Goal: Task Accomplishment & Management: Manage account settings

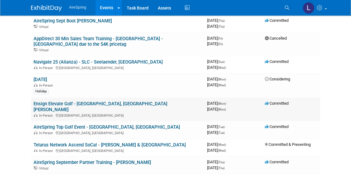
scroll to position [221, 0]
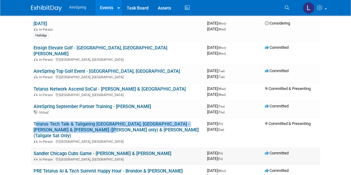
click at [117, 151] on link "Sandler Chicago Cubs Game - [PERSON_NAME] & [PERSON_NAME]" at bounding box center [102, 154] width 138 height 6
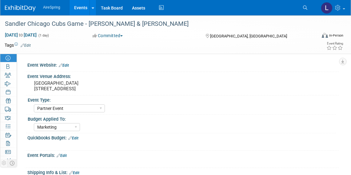
select select "Partner Event"
select select "Marketing"
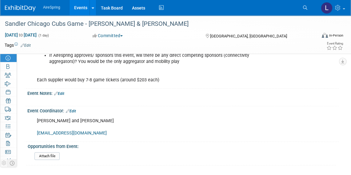
scroll to position [140, 0]
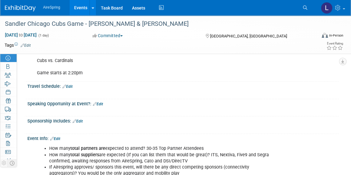
click at [69, 85] on link "Edit" at bounding box center [67, 87] width 10 height 4
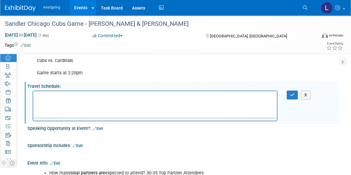
scroll to position [0, 0]
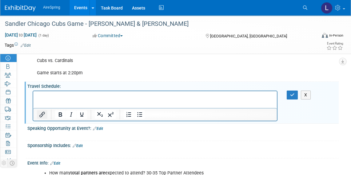
click at [41, 112] on icon "Insert/edit link" at bounding box center [41, 114] width 7 height 7
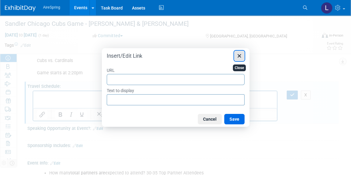
click at [242, 54] on icon "Close" at bounding box center [238, 55] width 7 height 7
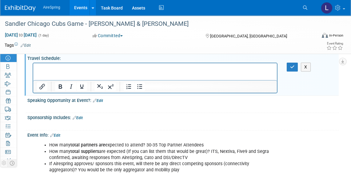
scroll to position [140, 0]
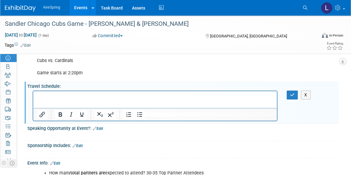
click at [78, 99] on p "Rich Text Area. Press ALT-0 for help." at bounding box center [155, 96] width 236 height 6
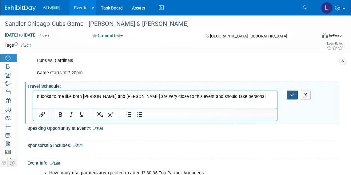
click at [292, 95] on icon "button" at bounding box center [292, 95] width 5 height 4
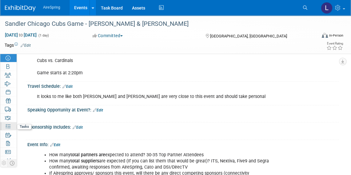
click at [6, 125] on icon at bounding box center [8, 126] width 5 height 5
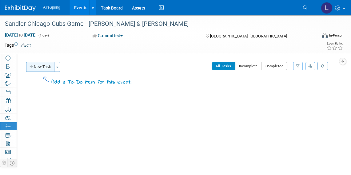
click at [49, 69] on button "New Task" at bounding box center [40, 67] width 28 height 10
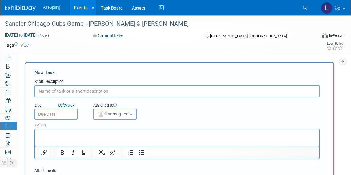
click at [81, 89] on input "text" at bounding box center [176, 91] width 285 height 12
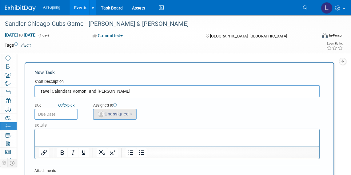
type input "Travel Calendars Komon and Curtin"
click at [102, 111] on img "button" at bounding box center [101, 114] width 7 height 7
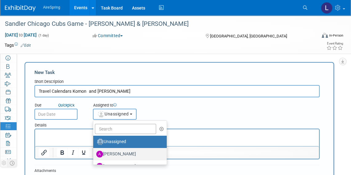
scroll to position [28, 0]
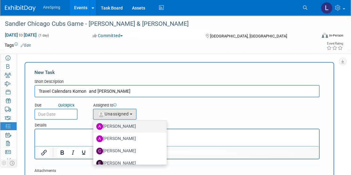
click at [125, 129] on label "[PERSON_NAME]" at bounding box center [128, 127] width 64 height 10
click at [94, 128] on input "[PERSON_NAME]" at bounding box center [92, 126] width 4 height 4
select select "1792c3ab-7931-42a7-ba50-b53acd0fe33b"
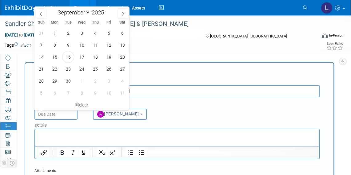
click at [53, 111] on input "text" at bounding box center [55, 114] width 43 height 11
click at [81, 57] on span "17" at bounding box center [82, 57] width 12 height 12
type input "[DATE]"
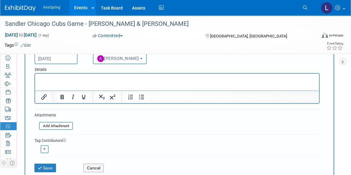
scroll to position [84, 0]
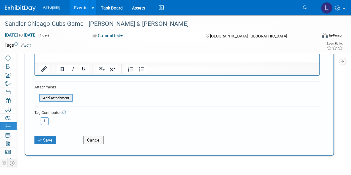
click at [56, 97] on input "file" at bounding box center [35, 98] width 73 height 7
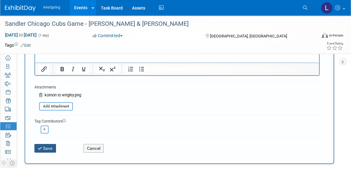
click at [43, 146] on button "Save" at bounding box center [45, 148] width 22 height 9
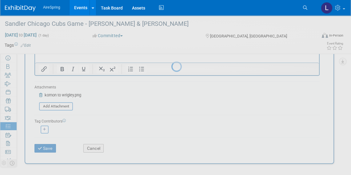
scroll to position [18, 0]
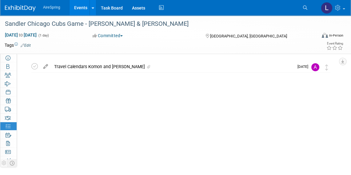
click at [48, 65] on icon at bounding box center [45, 65] width 11 height 8
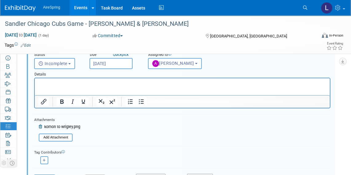
scroll to position [84, 0]
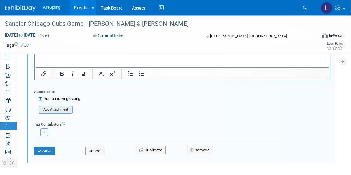
click at [57, 110] on input "file" at bounding box center [40, 109] width 63 height 7
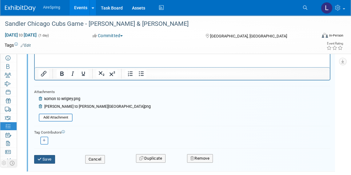
click at [48, 157] on button "Save" at bounding box center [44, 159] width 21 height 9
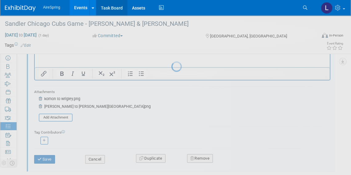
scroll to position [18, 0]
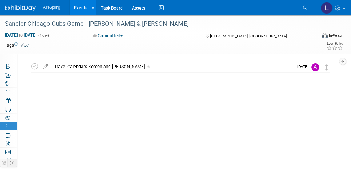
click at [20, 9] on img at bounding box center [20, 8] width 31 height 6
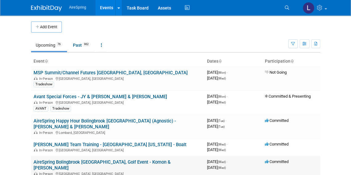
scroll to position [28, 0]
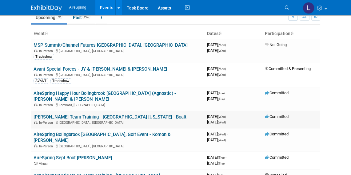
click at [101, 114] on link "Jenne Team Training - Avon Ohio - Boalt" at bounding box center [109, 117] width 153 height 6
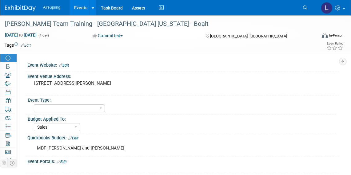
select select "Sales"
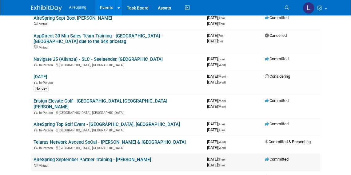
scroll to position [195, 0]
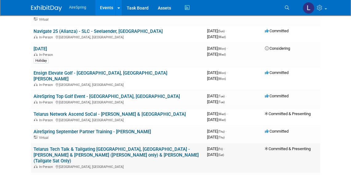
click at [137, 147] on link "Telarus Tech Talk & Tailgating [GEOGRAPHIC_DATA], [GEOGRAPHIC_DATA] - [PERSON_N…" at bounding box center [115, 155] width 165 height 17
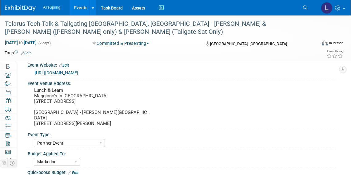
select select "Partner Event"
select select "Marketing"
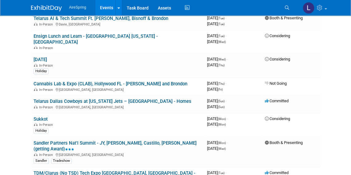
scroll to position [419, 0]
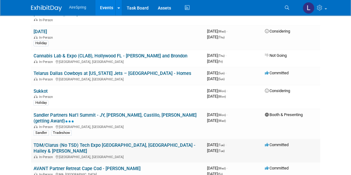
click at [114, 143] on link "TDM/Clarus (No TSD) Tech Expo [GEOGRAPHIC_DATA], [GEOGRAPHIC_DATA] - Hailey & […" at bounding box center [114, 148] width 162 height 11
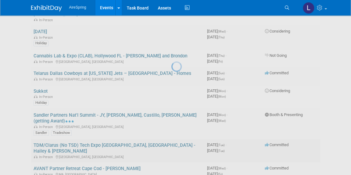
click at [171, 109] on div at bounding box center [175, 87] width 9 height 175
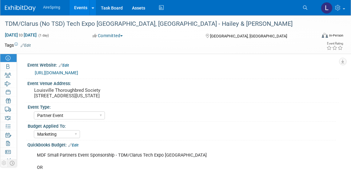
select select "Partner Event"
select select "Marketing"
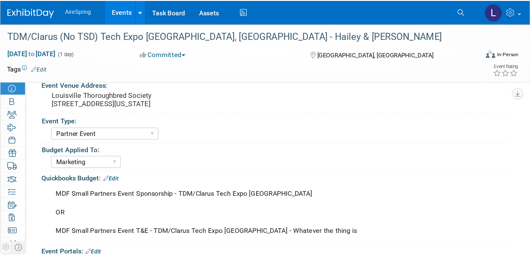
scroll to position [56, 0]
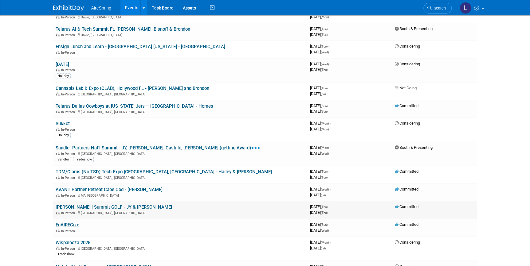
scroll to position [295, 0]
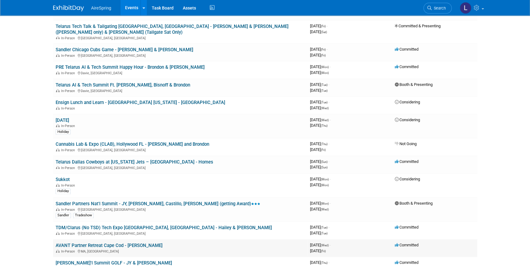
click at [101, 243] on link "AVANT Partner Retreat Cape Cod - [PERSON_NAME]" at bounding box center [109, 246] width 107 height 6
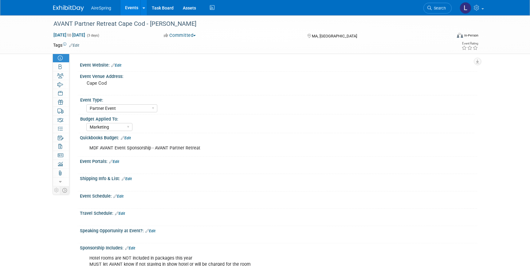
select select "Partner Event"
select select "Marketing"
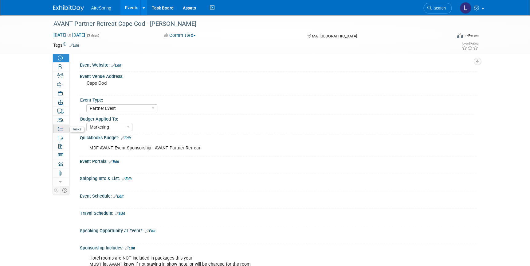
click at [63, 129] on link "0% Tasks 0%" at bounding box center [61, 129] width 16 height 9
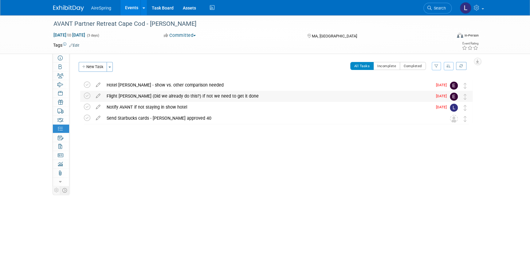
click at [145, 97] on div "Flight [PERSON_NAME] (Did we already do this?) If not we need to get it done" at bounding box center [268, 96] width 329 height 10
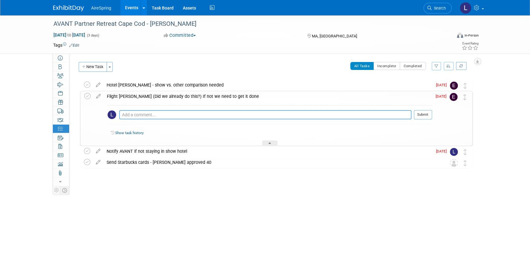
click at [149, 119] on textarea at bounding box center [265, 114] width 292 height 9
type textarea "Need to get him a BFR"
click at [446, 96] on span "[DATE]" at bounding box center [443, 96] width 14 height 4
click at [455, 98] on img at bounding box center [454, 97] width 8 height 8
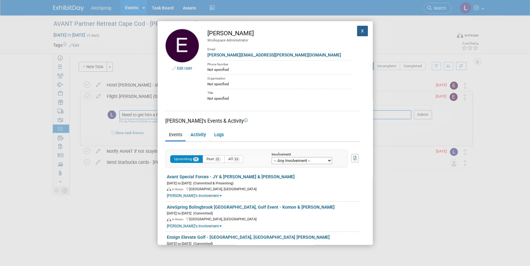
click at [357, 31] on button "X" at bounding box center [362, 31] width 11 height 10
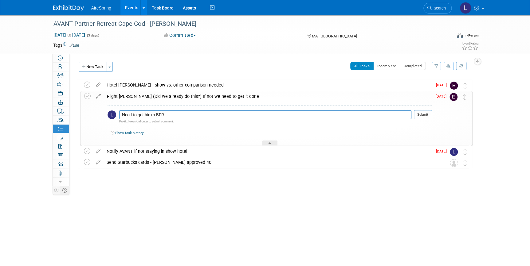
click at [100, 97] on icon at bounding box center [98, 95] width 11 height 8
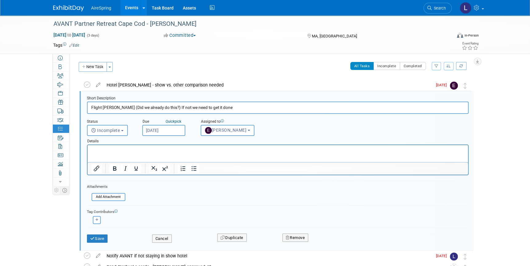
scroll to position [1, 0]
click at [212, 132] on button "[PERSON_NAME]" at bounding box center [228, 129] width 54 height 11
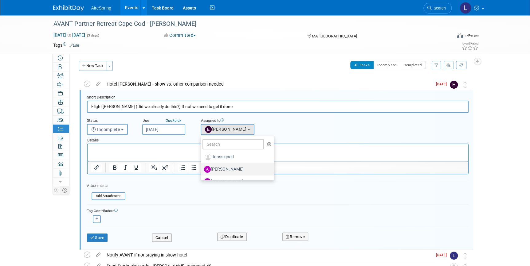
click at [218, 168] on label "[PERSON_NAME]" at bounding box center [236, 170] width 64 height 10
click at [202, 168] on input "[PERSON_NAME]" at bounding box center [200, 169] width 4 height 4
select select "1792c3ab-7931-42a7-ba50-b53acd0fe33b"
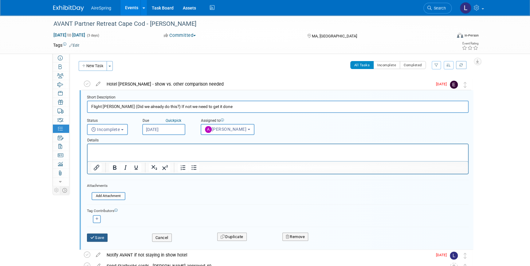
click at [93, 237] on icon "submit" at bounding box center [92, 238] width 5 height 4
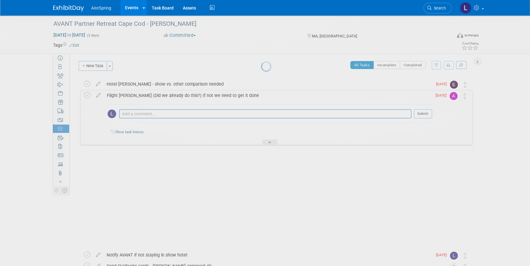
scroll to position [0, 0]
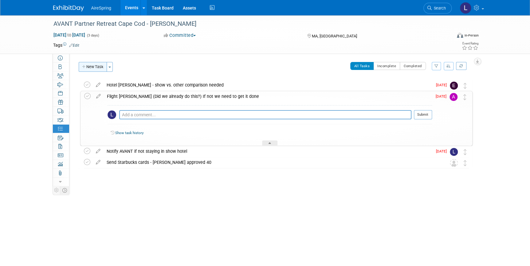
click at [93, 65] on button "New Task" at bounding box center [93, 67] width 28 height 10
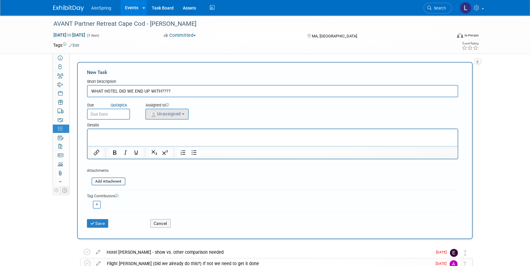
type input "WHAT HOTEL DID WE END UP WITH????"
click at [176, 116] on span "Unassigned" at bounding box center [165, 114] width 31 height 5
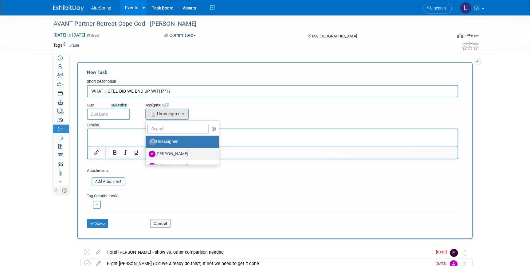
click at [169, 153] on label "[PERSON_NAME]" at bounding box center [181, 154] width 64 height 10
click at [147, 153] on input "[PERSON_NAME]" at bounding box center [145, 154] width 4 height 4
select select "1792c3ab-7931-42a7-ba50-b53acd0fe33b"
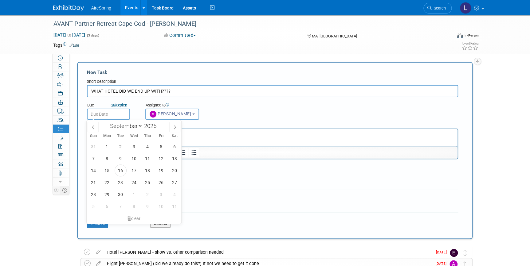
click at [105, 114] on input "text" at bounding box center [108, 114] width 43 height 11
click at [130, 170] on span "17" at bounding box center [134, 171] width 12 height 12
type input "[DATE]"
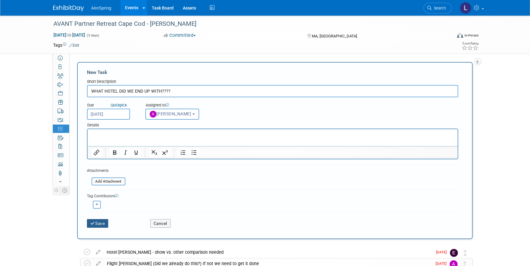
click at [103, 222] on button "Save" at bounding box center [98, 223] width 22 height 9
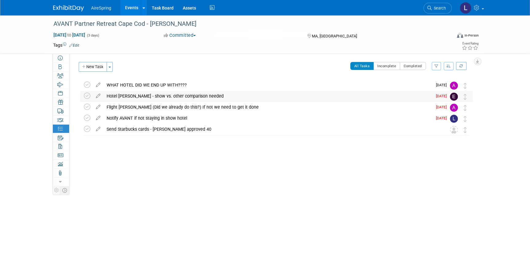
click at [203, 94] on div "Hotel [PERSON_NAME] - show vs. other comparison needed" at bounding box center [268, 96] width 329 height 10
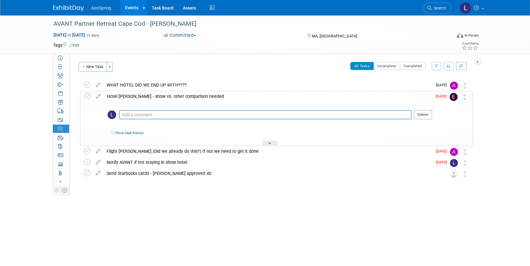
click at [218, 237] on body "AireSpring Events Add Event Bulk Upload Events Shareable Event Boards Recently …" at bounding box center [265, 133] width 530 height 266
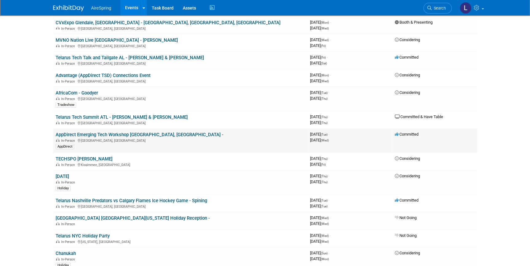
scroll to position [687, 0]
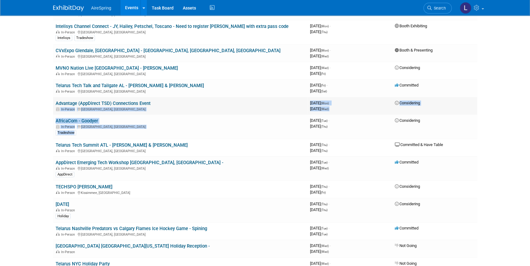
drag, startPoint x: 187, startPoint y: 122, endPoint x: 209, endPoint y: 94, distance: 35.2
click at [209, 94] on tbody "MSP Summit/Channel Futures Orlando, FL In-Person Orlando, FL Tradeshow 39668832…" at bounding box center [265, 151] width 424 height 1542
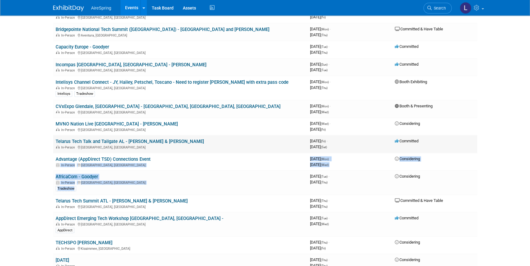
scroll to position [603, 0]
